Goal: Task Accomplishment & Management: Use online tool/utility

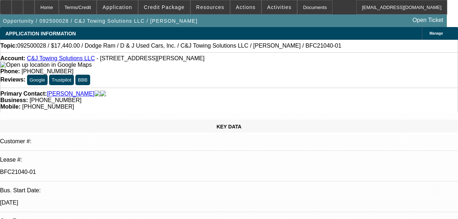
select select "0"
select select "2"
select select "0"
select select "21"
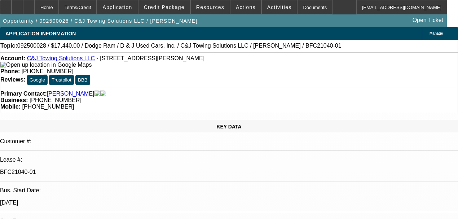
select select "0.2"
select select "0"
select select "2"
select select "0.1"
select select "4"
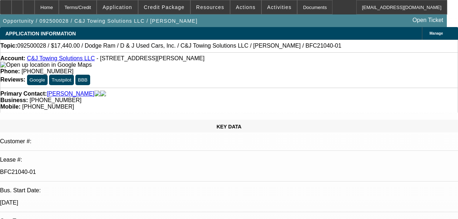
select select "0"
select select "2"
select select "0"
select select "21"
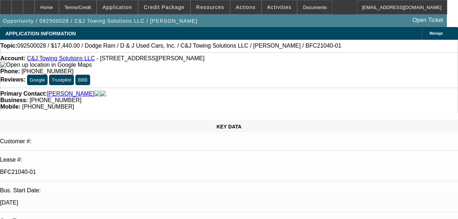
select select "0"
select select "2"
select select "0"
select select "21"
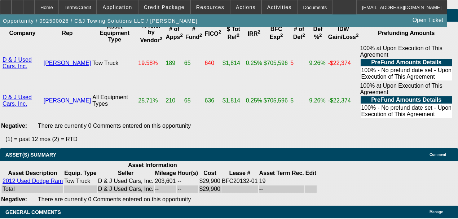
scroll to position [1637, 0]
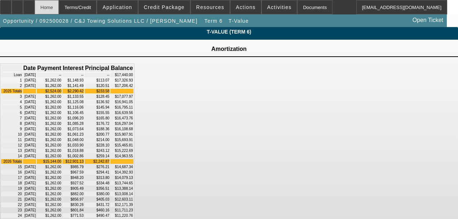
click at [59, 9] on div "Home" at bounding box center [47, 7] width 24 height 14
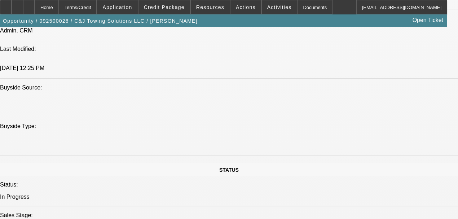
select select "0"
select select "2"
select select "0"
select select "21"
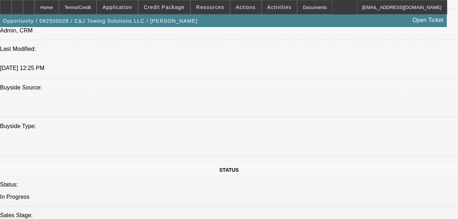
select select "0.2"
select select "0"
select select "2"
select select "0.1"
select select "4"
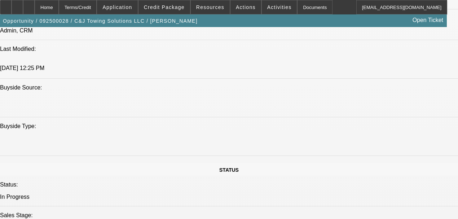
select select "0"
select select "2"
select select "0"
select select "21"
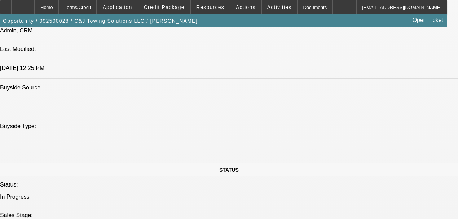
select select "0"
select select "2"
select select "0"
select select "21"
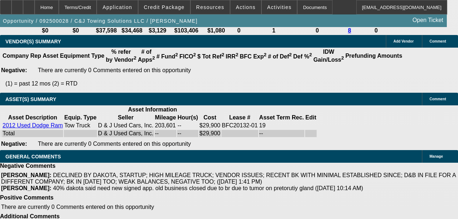
scroll to position [1529, 0]
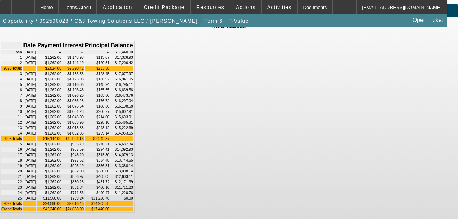
scroll to position [118, 0]
click at [53, 10] on div "Home" at bounding box center [47, 7] width 24 height 14
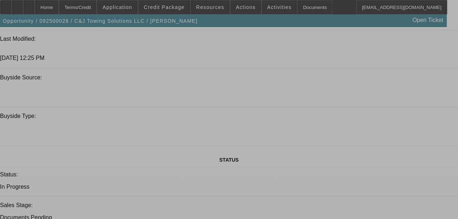
select select "0"
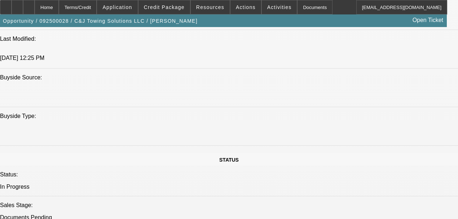
select select "2"
select select "0"
select select "21"
select select "0.2"
select select "0"
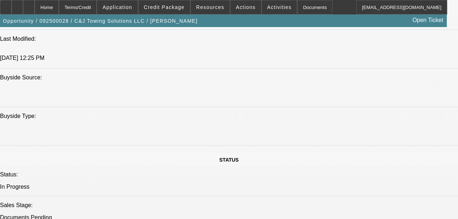
select select "2"
select select "0.1"
select select "4"
select select "0"
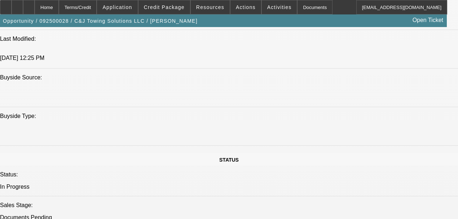
select select "2"
select select "0"
select select "21"
select select "0"
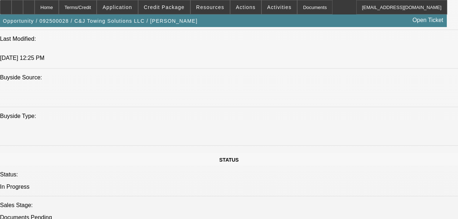
select select "2"
select select "0"
select select "21"
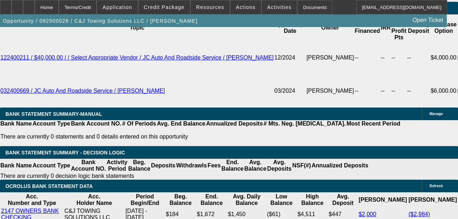
scroll to position [1463, 0]
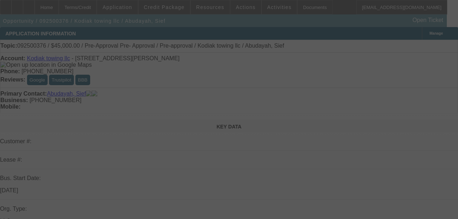
select select "0"
select select "6"
select select "0"
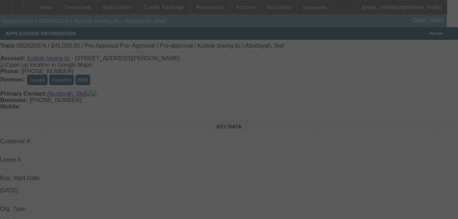
select select "0"
select select "6"
select select "0"
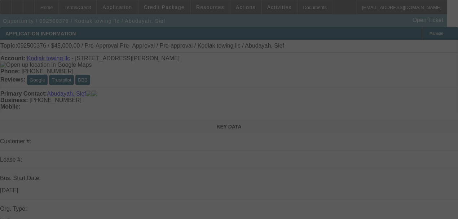
select select "0"
select select "6"
select select "0"
select select "2"
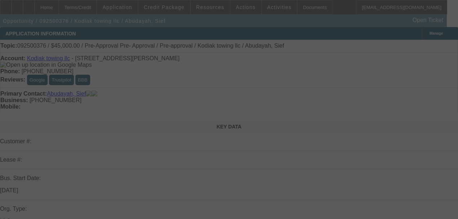
select select "0"
select select "6"
